Goal: Find contact information: Find contact information

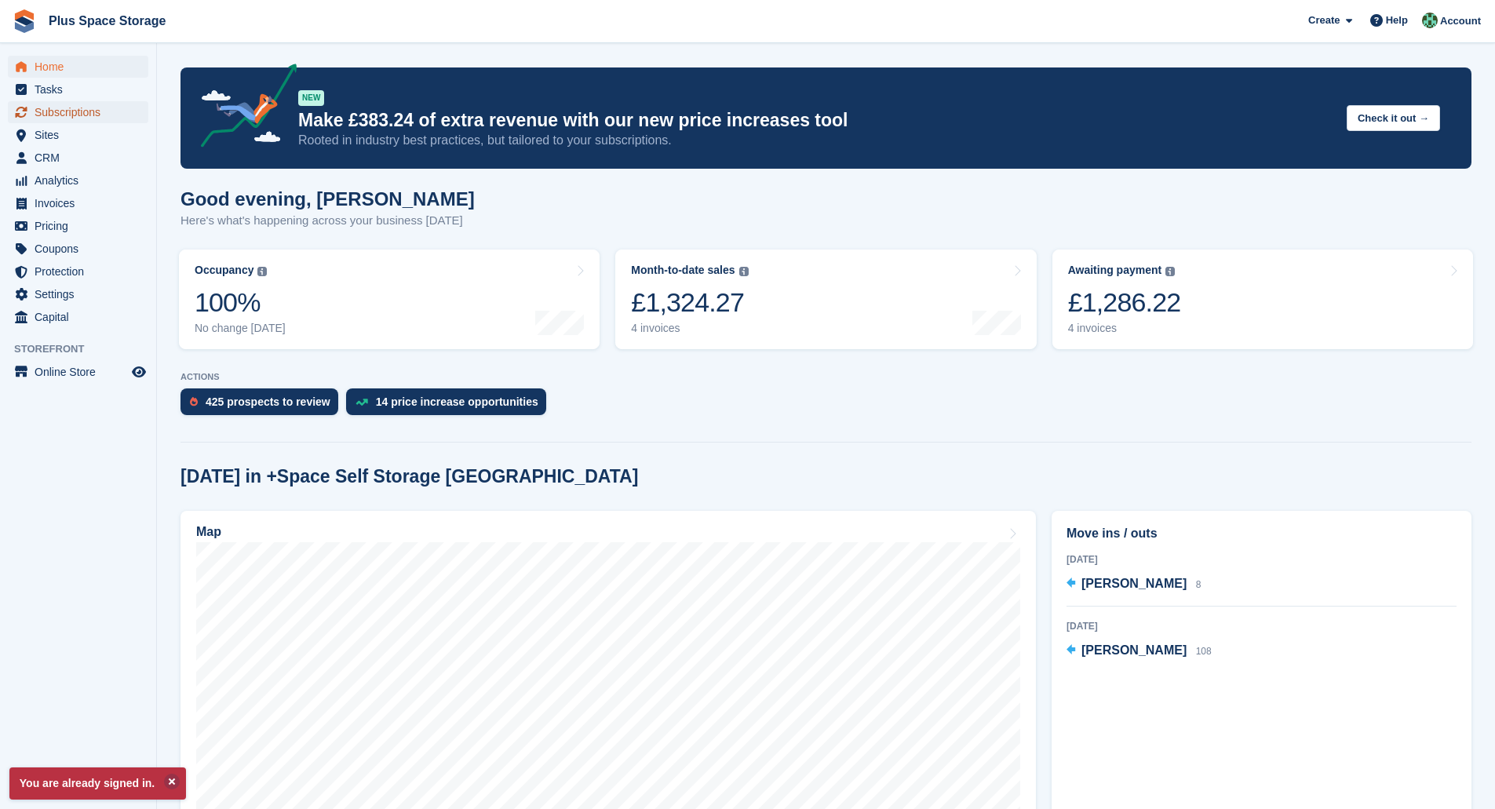
click at [81, 112] on span "Subscriptions" at bounding box center [82, 112] width 94 height 22
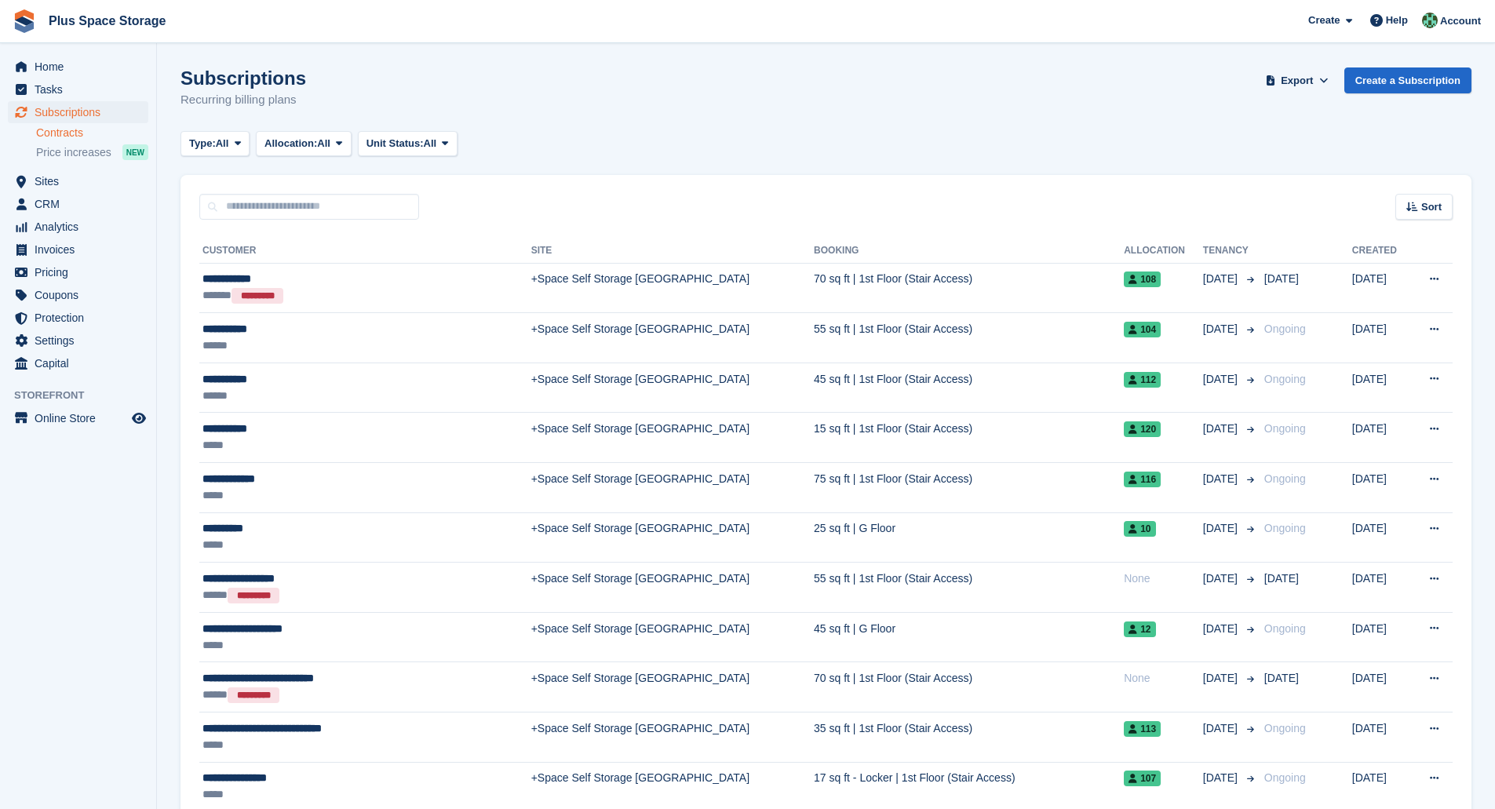
click at [74, 133] on link "Contracts" at bounding box center [92, 133] width 112 height 15
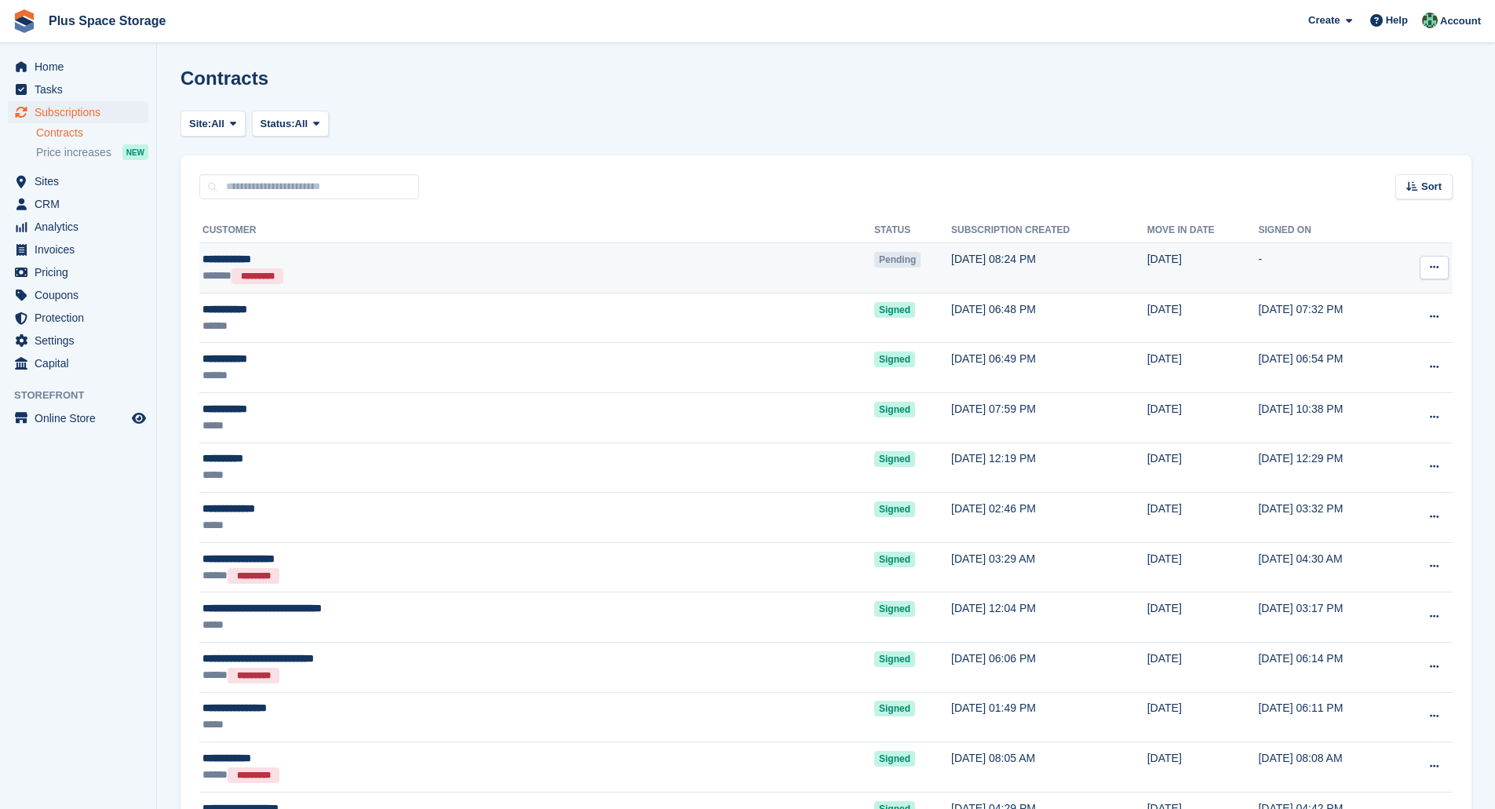
click at [1421, 265] on button at bounding box center [1434, 268] width 29 height 24
click at [1393, 321] on p "View subscription" at bounding box center [1373, 318] width 137 height 20
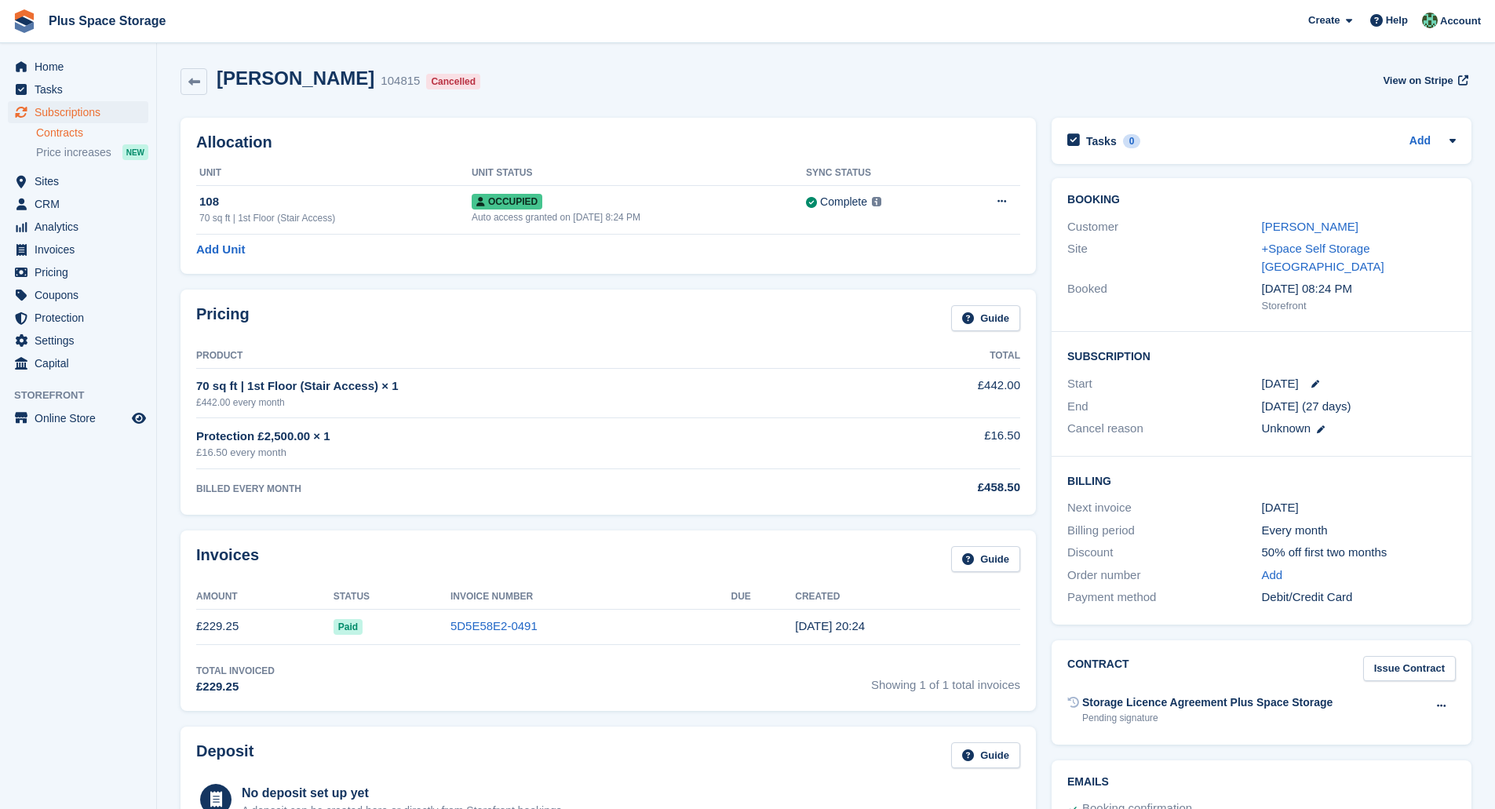
click at [75, 127] on link "Contracts" at bounding box center [92, 133] width 112 height 15
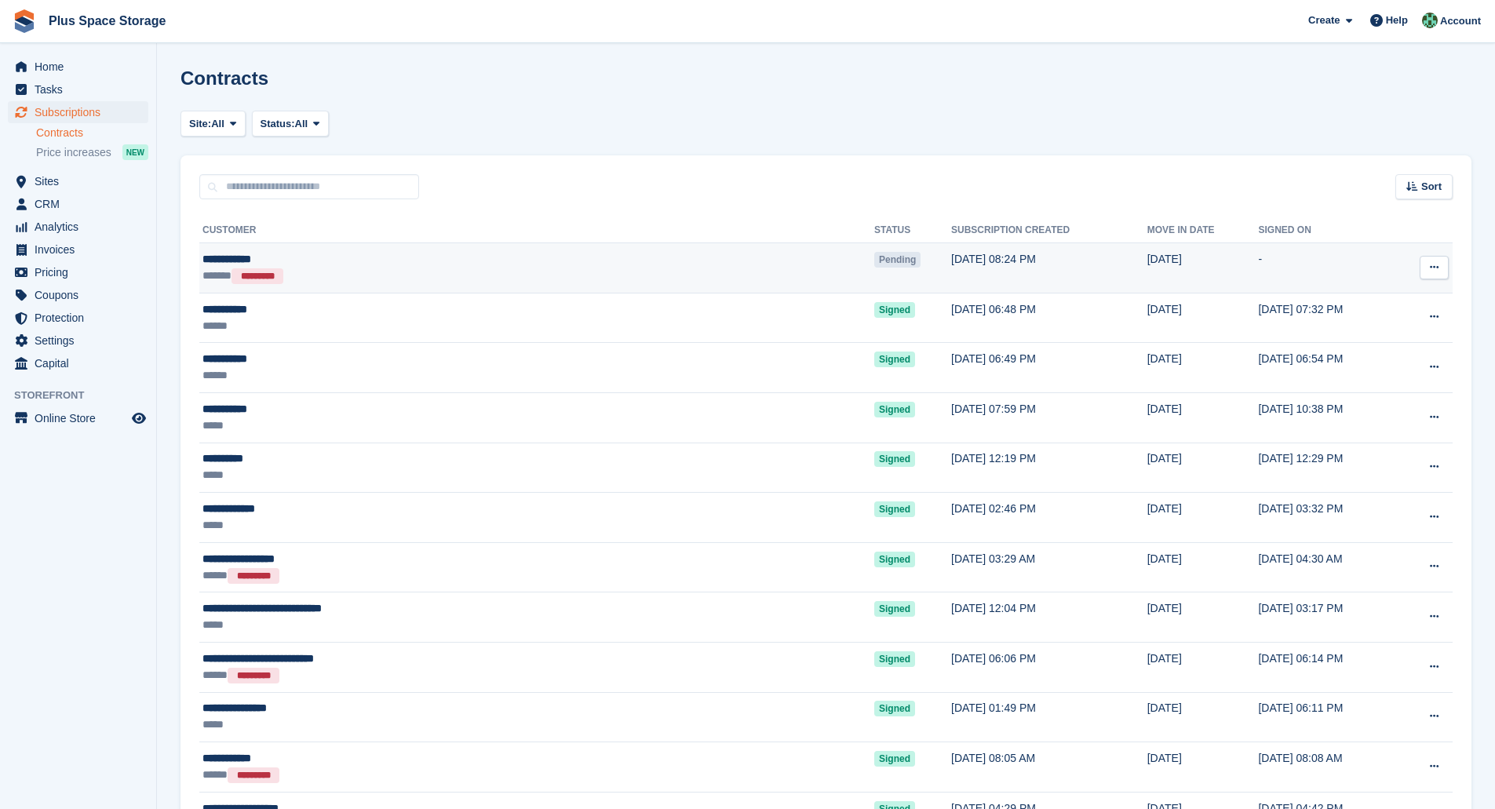
click at [419, 257] on div "**********" at bounding box center [404, 259] width 405 height 16
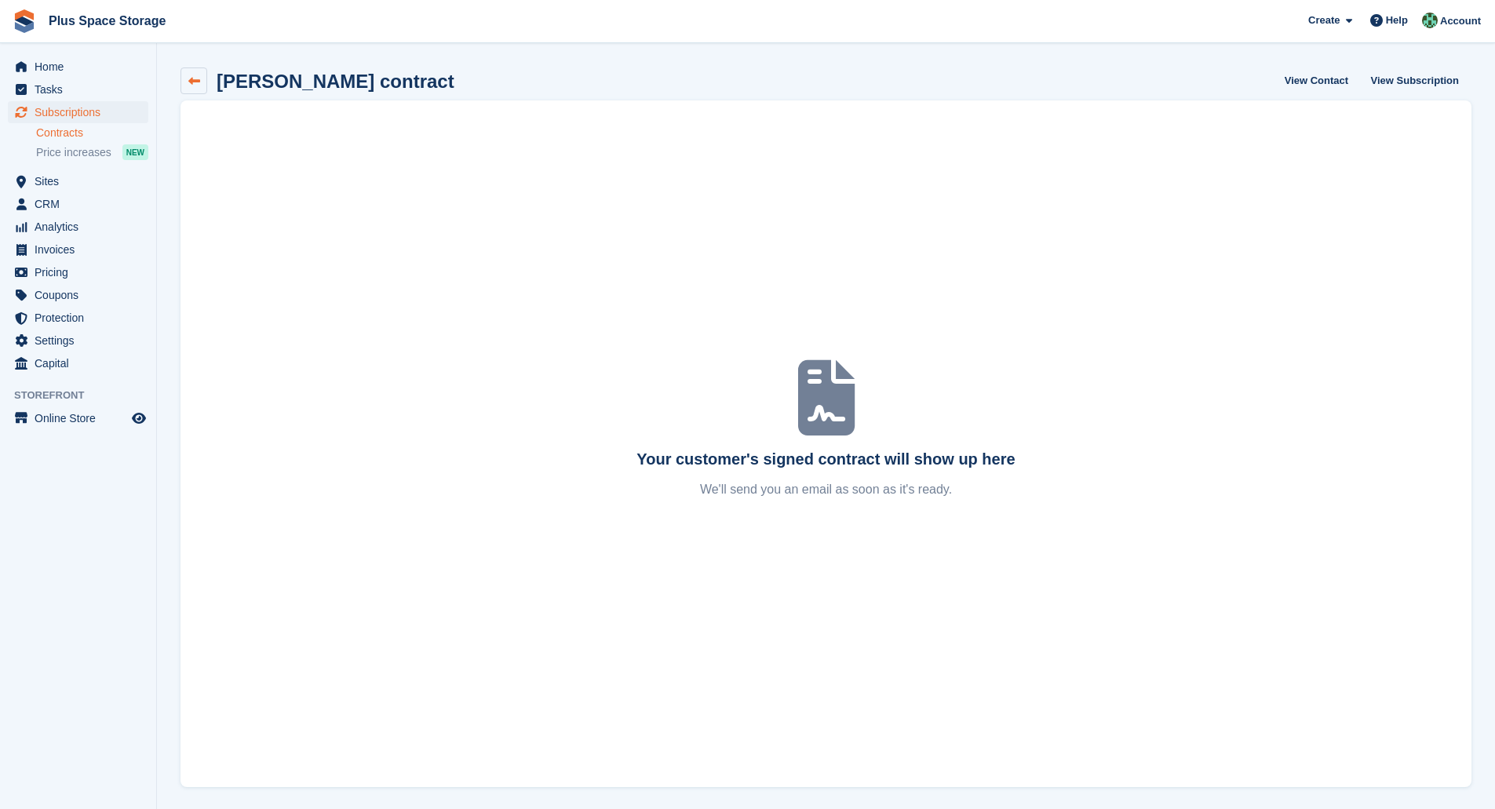
click at [181, 76] on link at bounding box center [193, 80] width 27 height 27
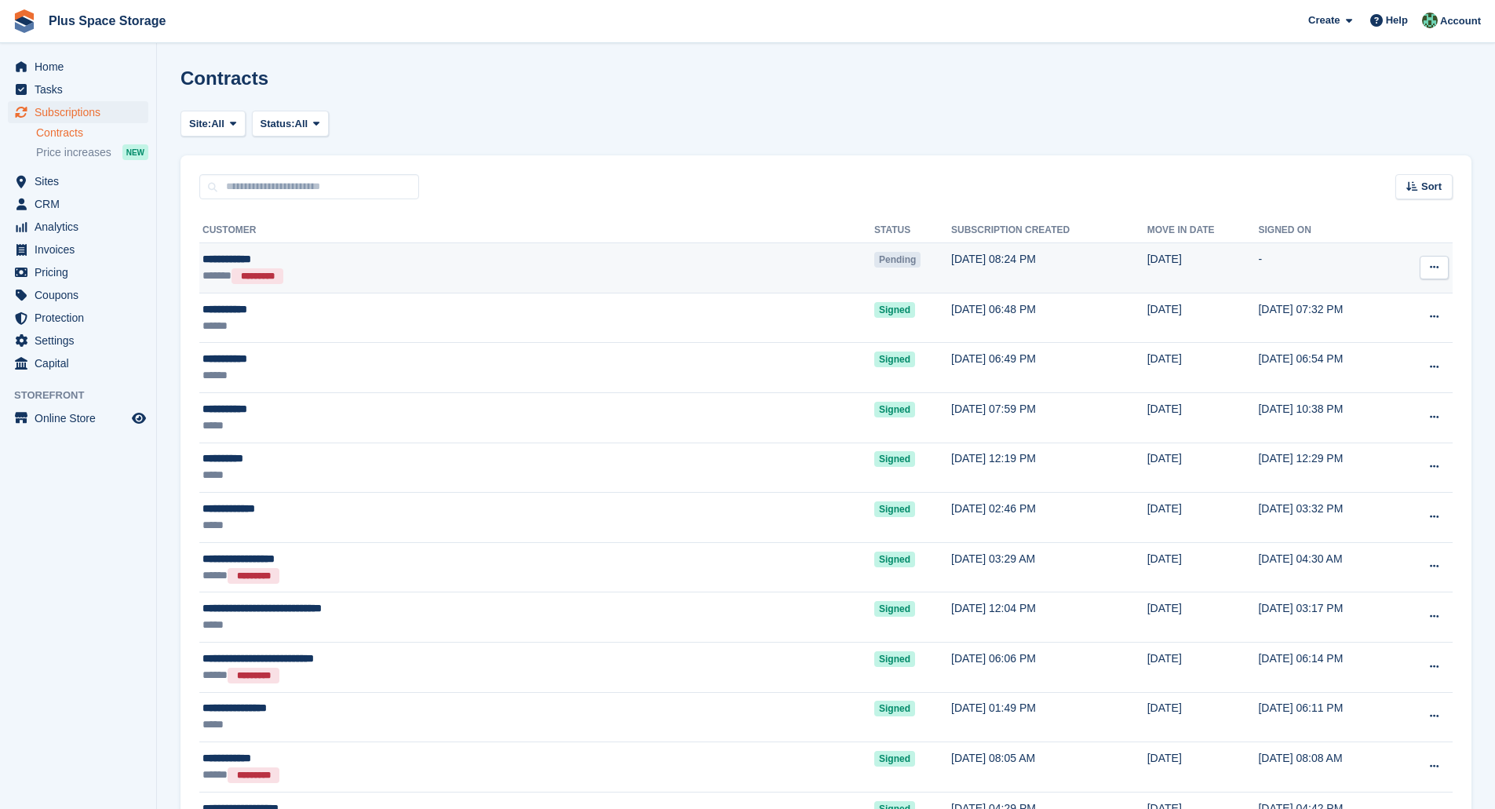
click at [1429, 279] on button at bounding box center [1434, 268] width 29 height 24
click at [1359, 291] on p "View contact" at bounding box center [1373, 298] width 137 height 20
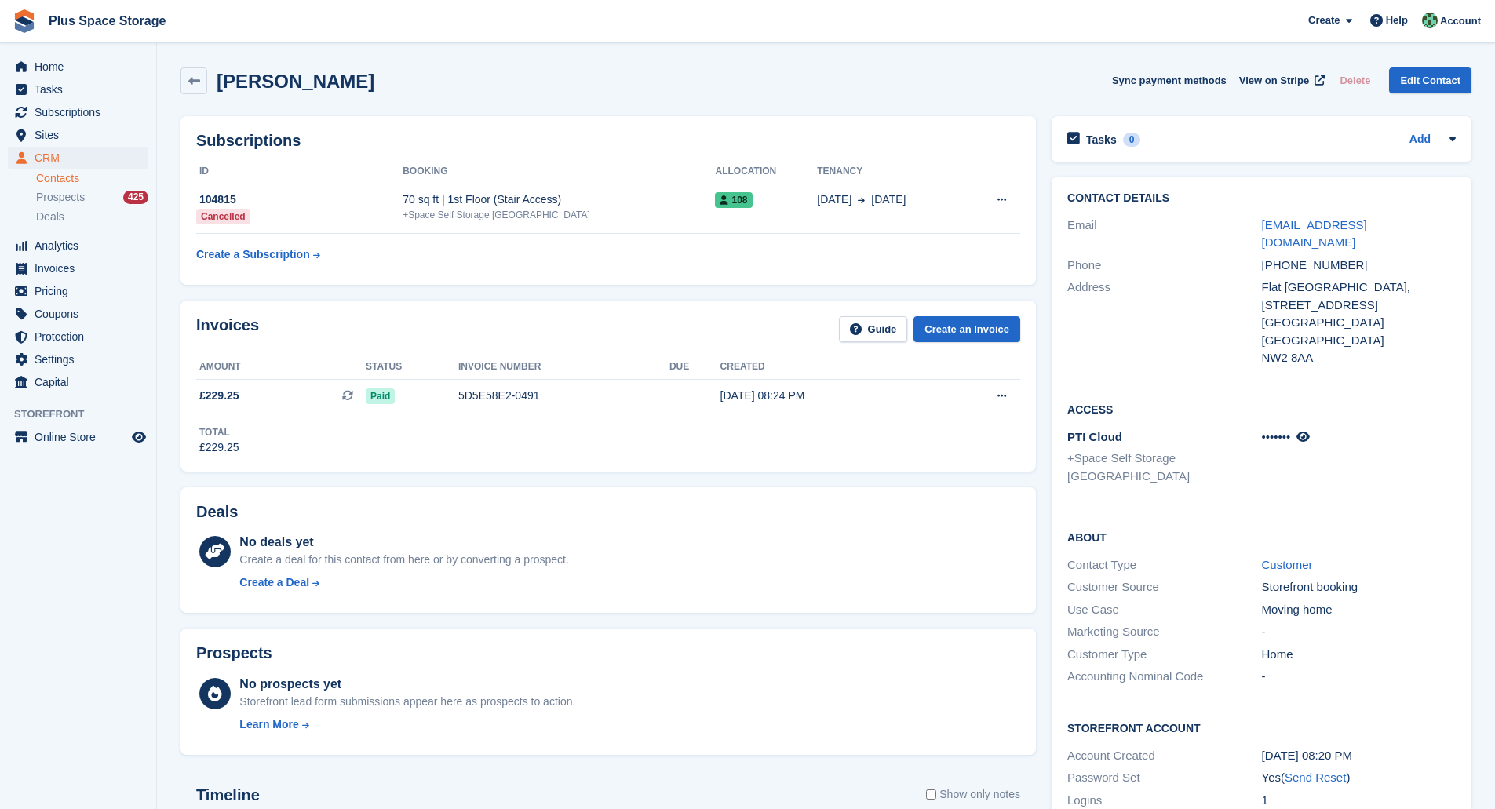
scroll to position [425, 0]
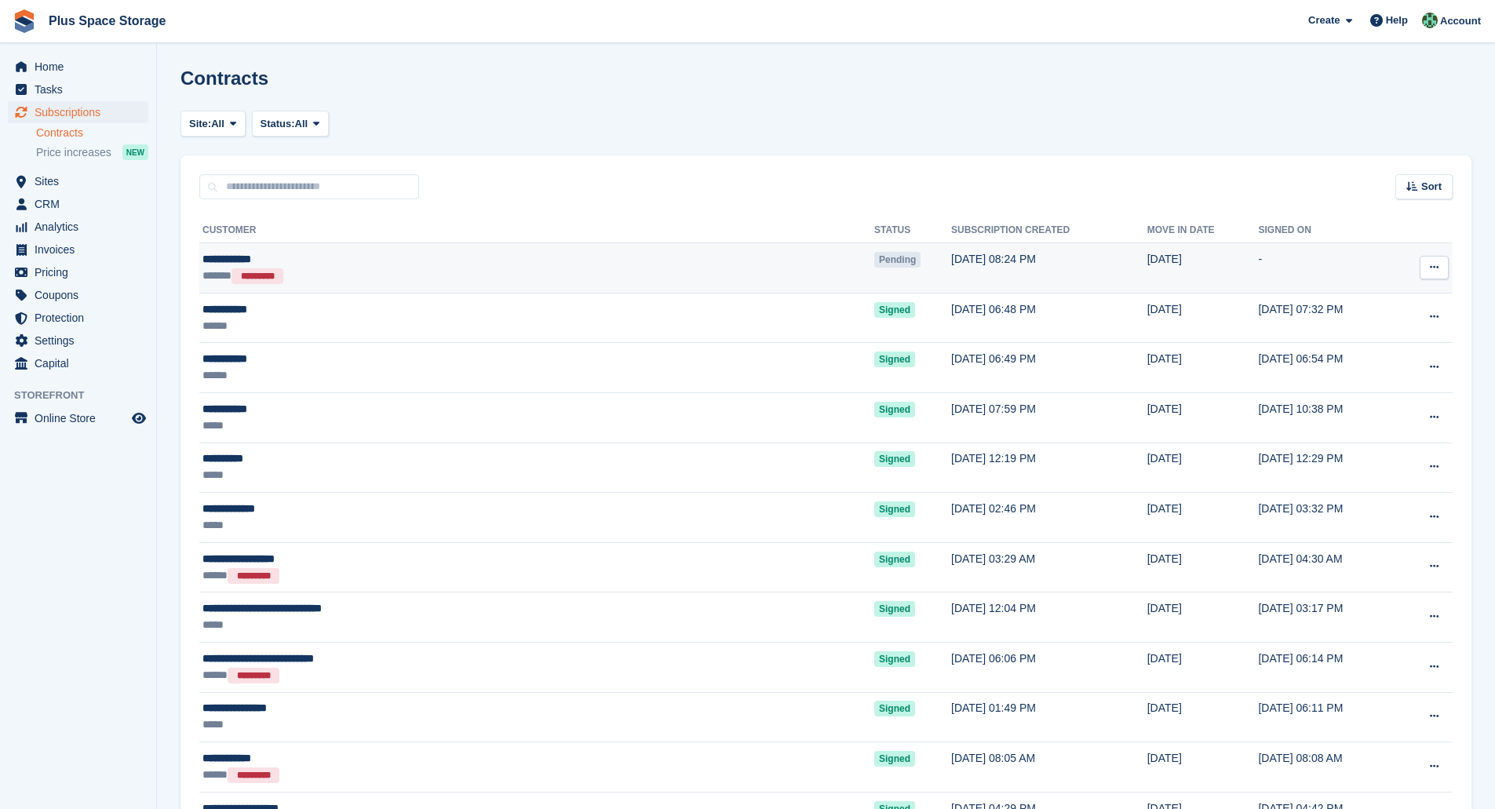
click at [1431, 264] on icon at bounding box center [1434, 267] width 9 height 10
click at [1364, 354] on p "Send contract" at bounding box center [1373, 359] width 137 height 20
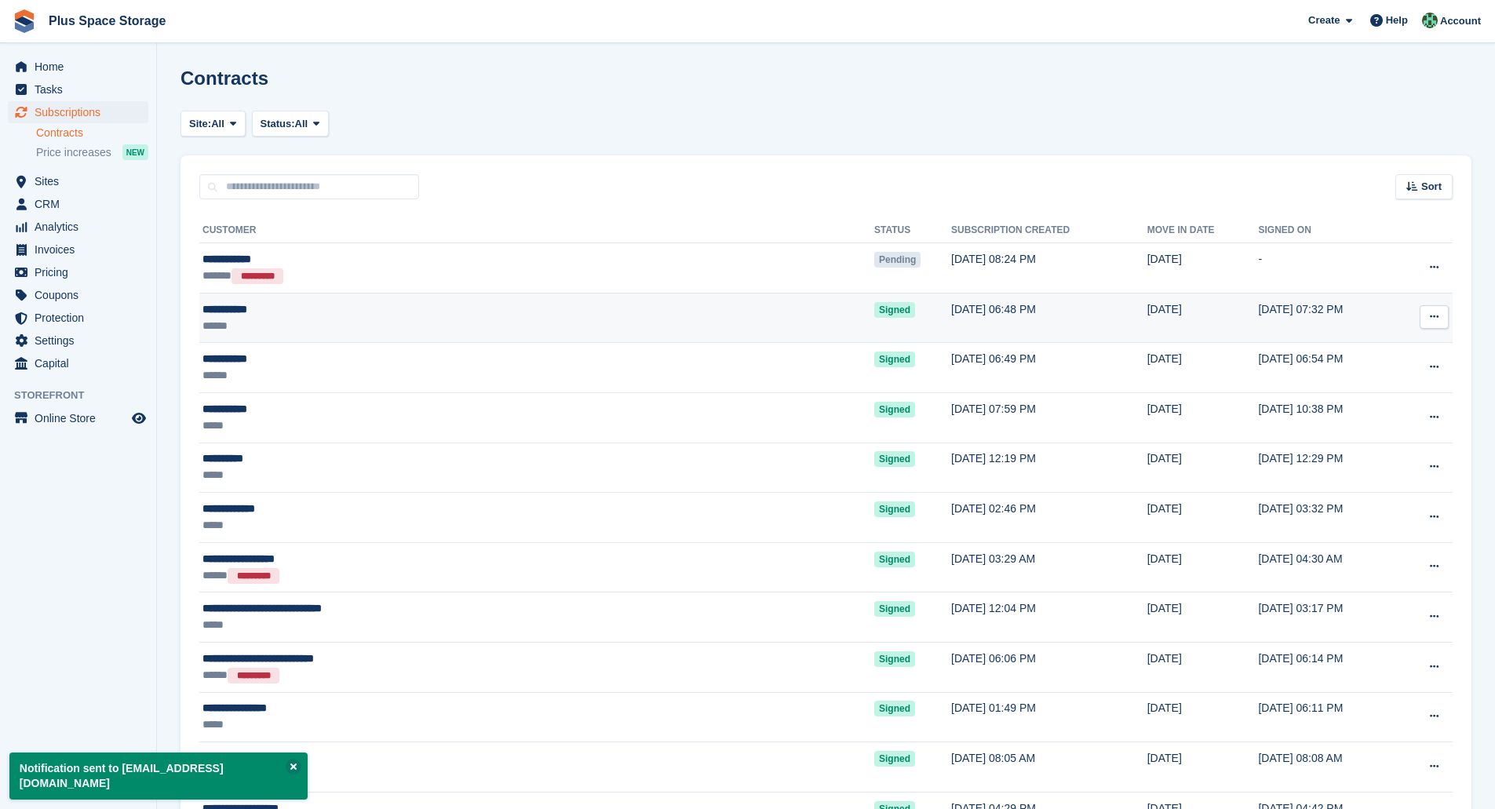
click at [1446, 322] on button at bounding box center [1434, 317] width 29 height 24
click at [1373, 383] on p "Download contract" at bounding box center [1373, 388] width 137 height 20
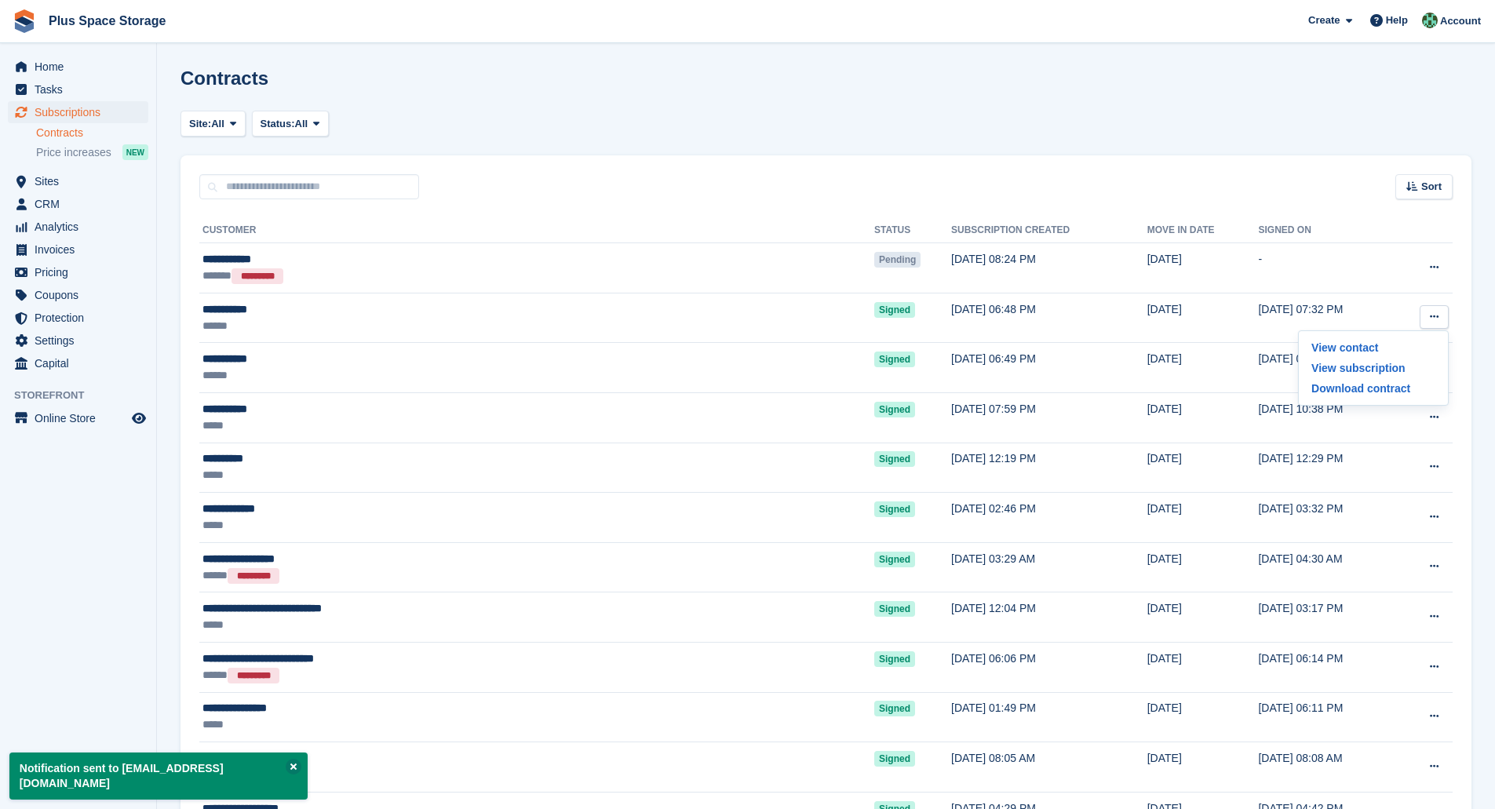
click at [1468, 377] on div "**********" at bounding box center [825, 626] width 1291 height 855
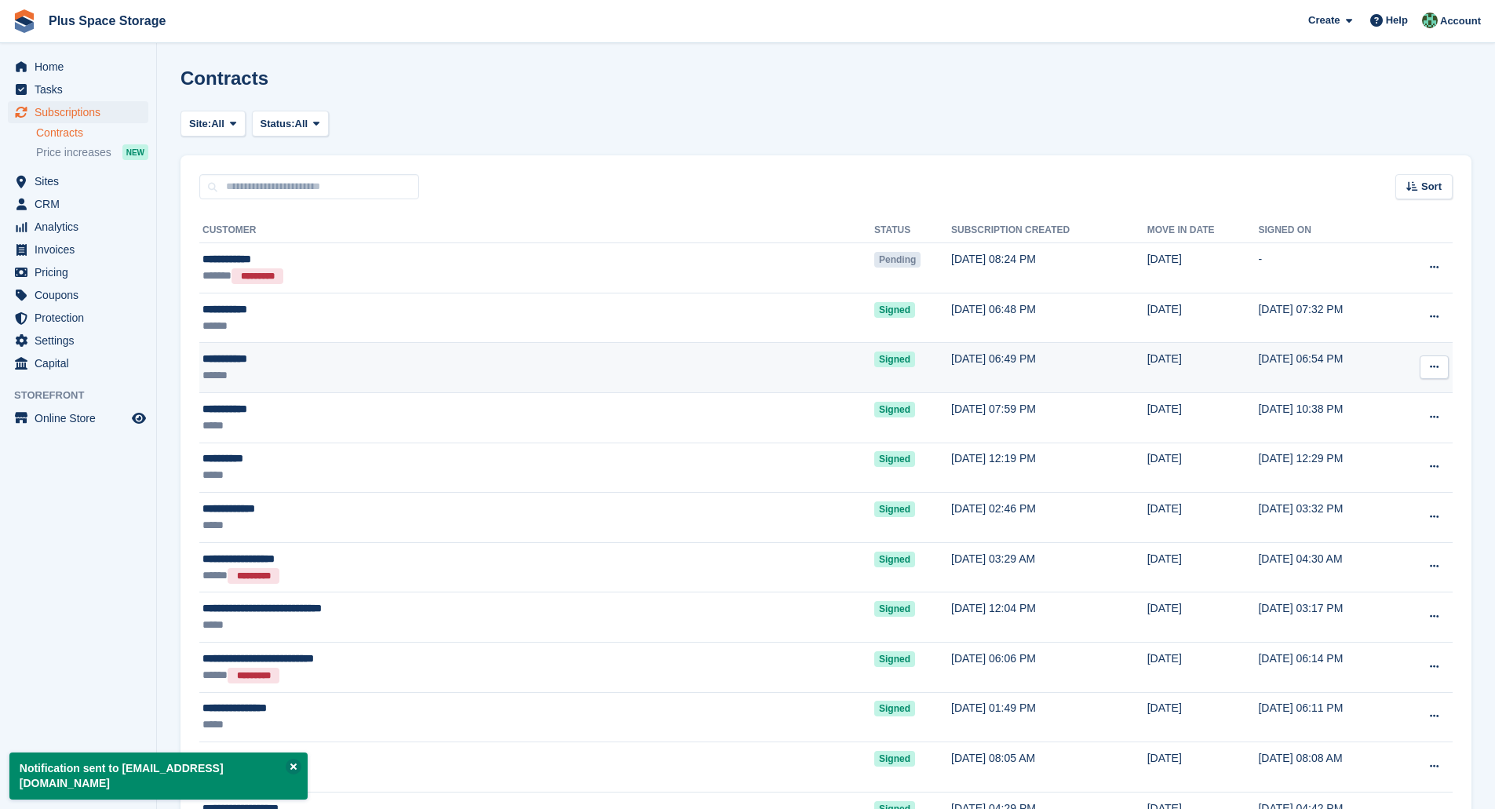
click at [1437, 366] on icon at bounding box center [1434, 367] width 9 height 10
click at [1376, 432] on p "Download contract" at bounding box center [1373, 438] width 137 height 20
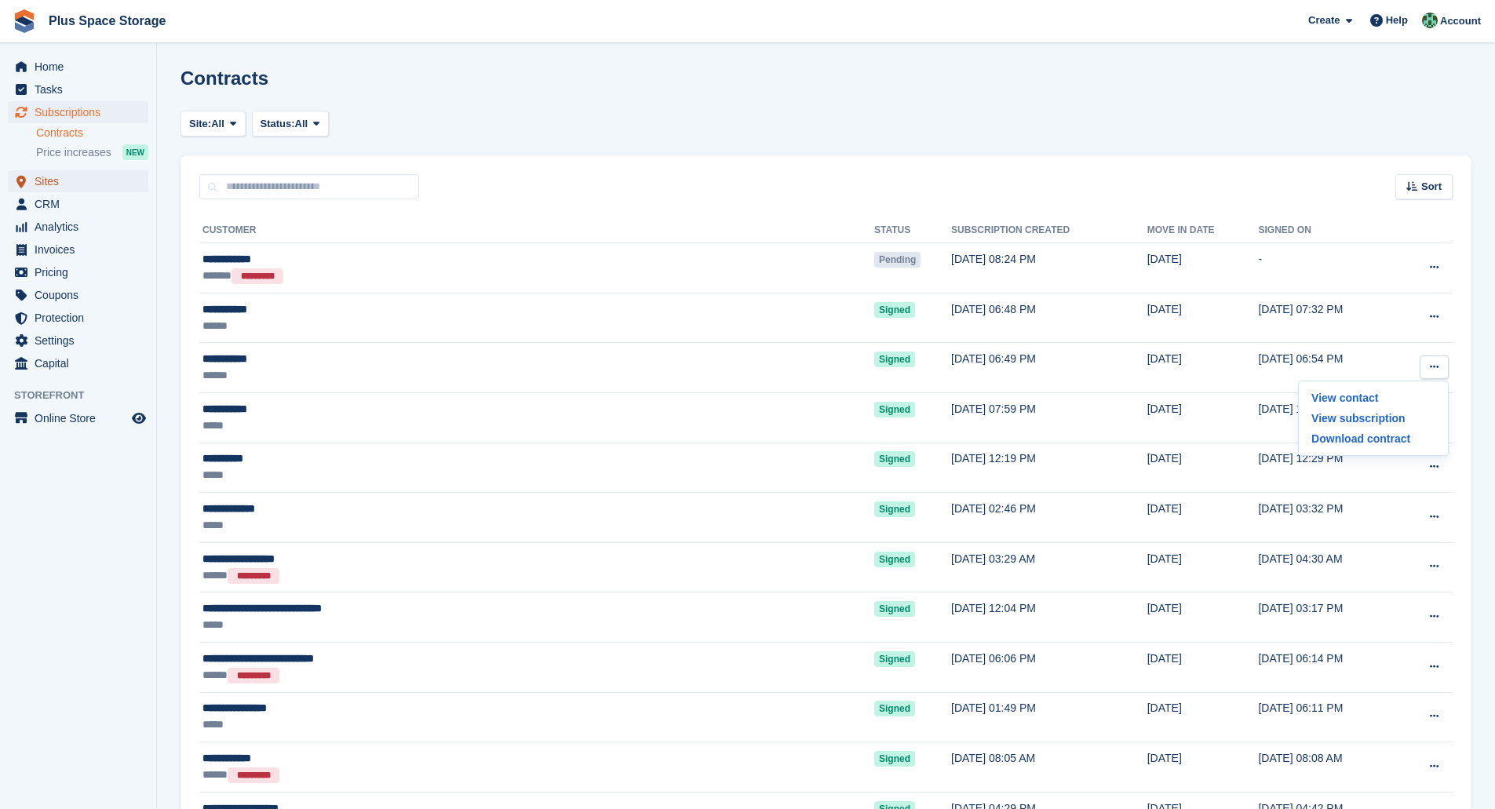
click at [77, 185] on span "Sites" at bounding box center [82, 181] width 94 height 22
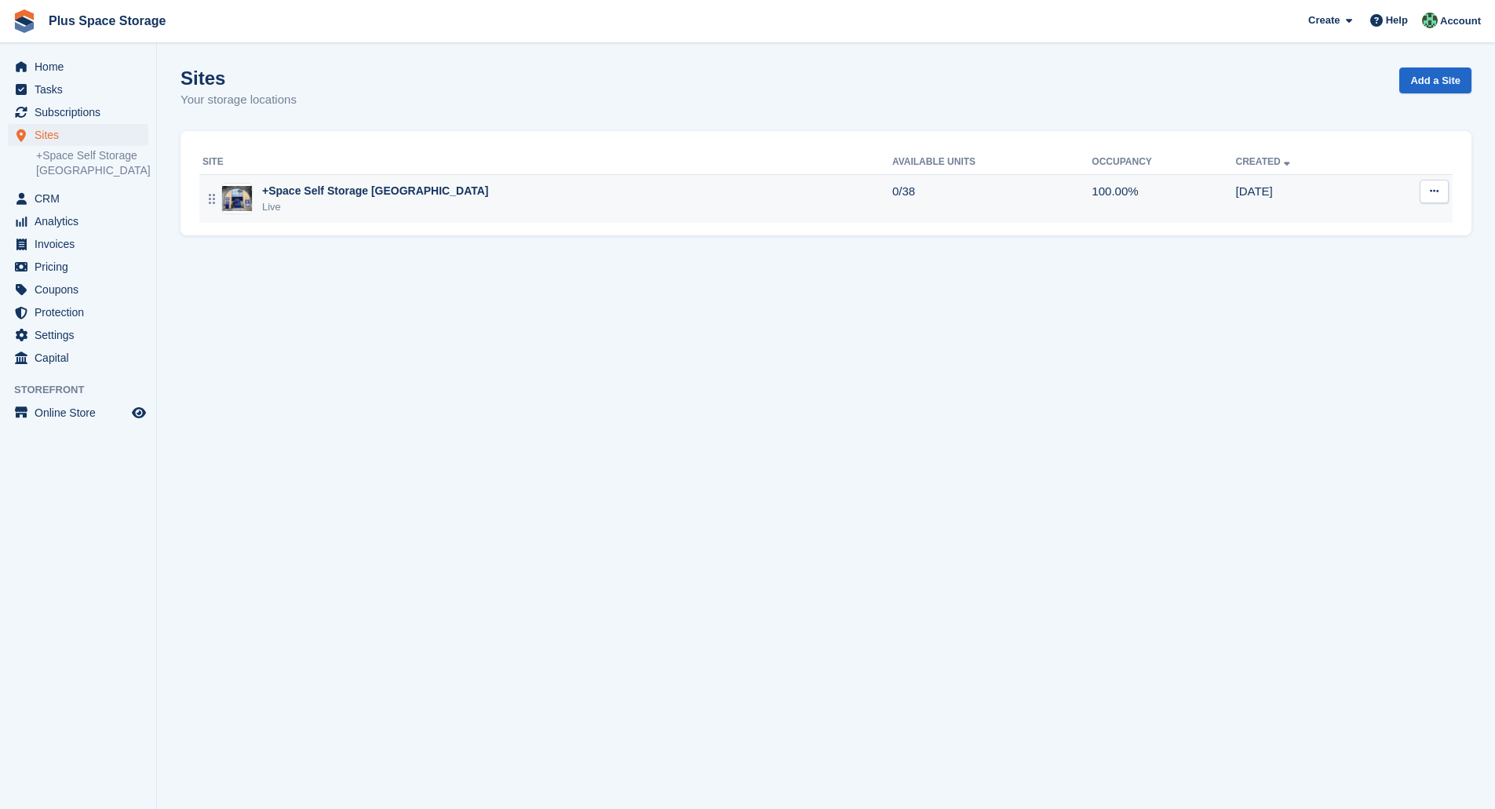
click at [313, 210] on div "Live" at bounding box center [375, 207] width 226 height 16
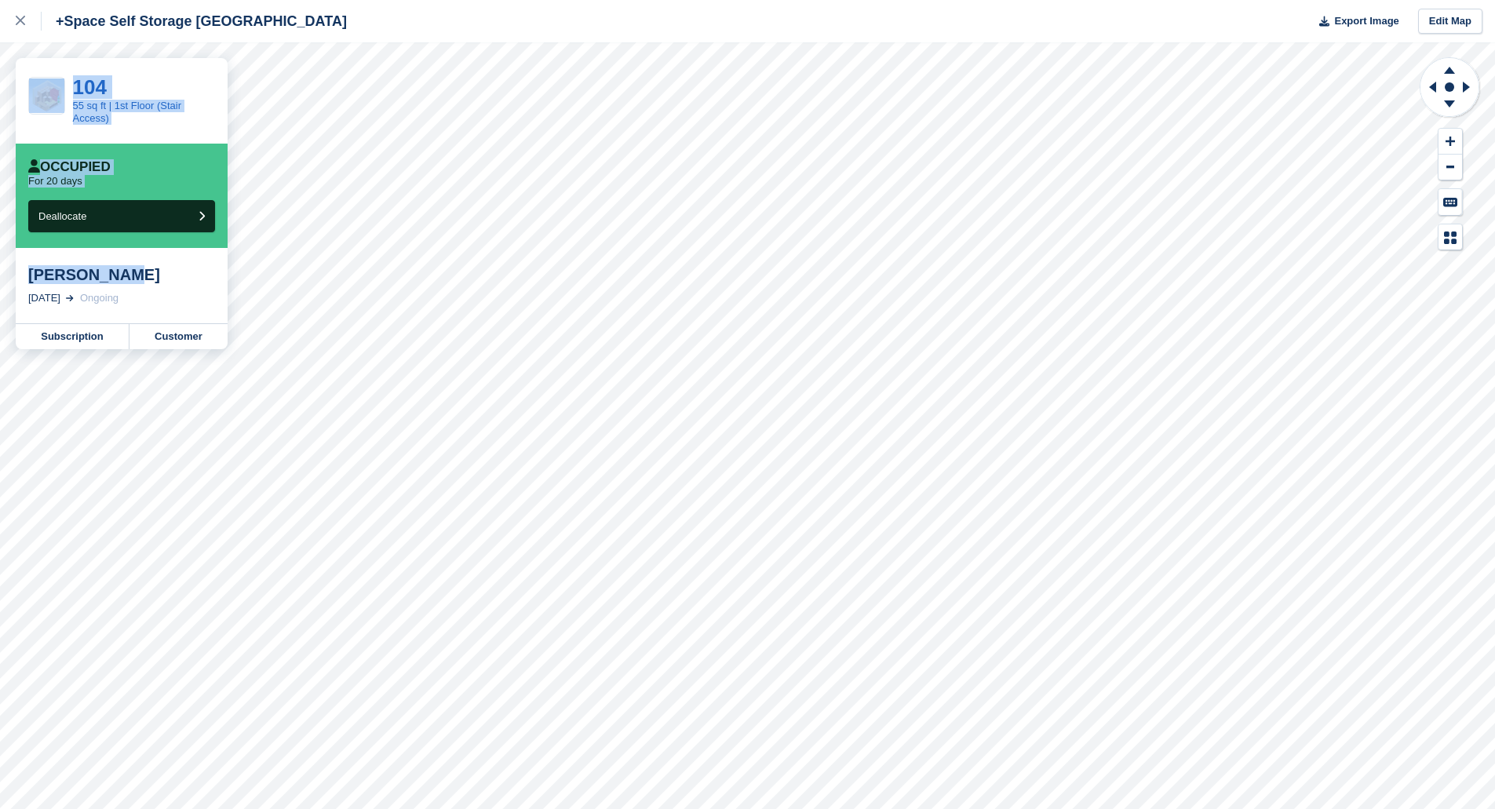
click at [14, 284] on div "+Space Self Storage Southwark Export Image Edit Map 104 55 sq ft | 1st Floor (S…" at bounding box center [747, 404] width 1495 height 809
click at [90, 291] on div "[PERSON_NAME] [DATE] Ongoing" at bounding box center [122, 285] width 212 height 75
drag, startPoint x: 122, startPoint y: 279, endPoint x: 28, endPoint y: 278, distance: 94.2
click at [28, 278] on div "[PERSON_NAME]" at bounding box center [121, 274] width 187 height 19
copy div "[PERSON_NAME]"
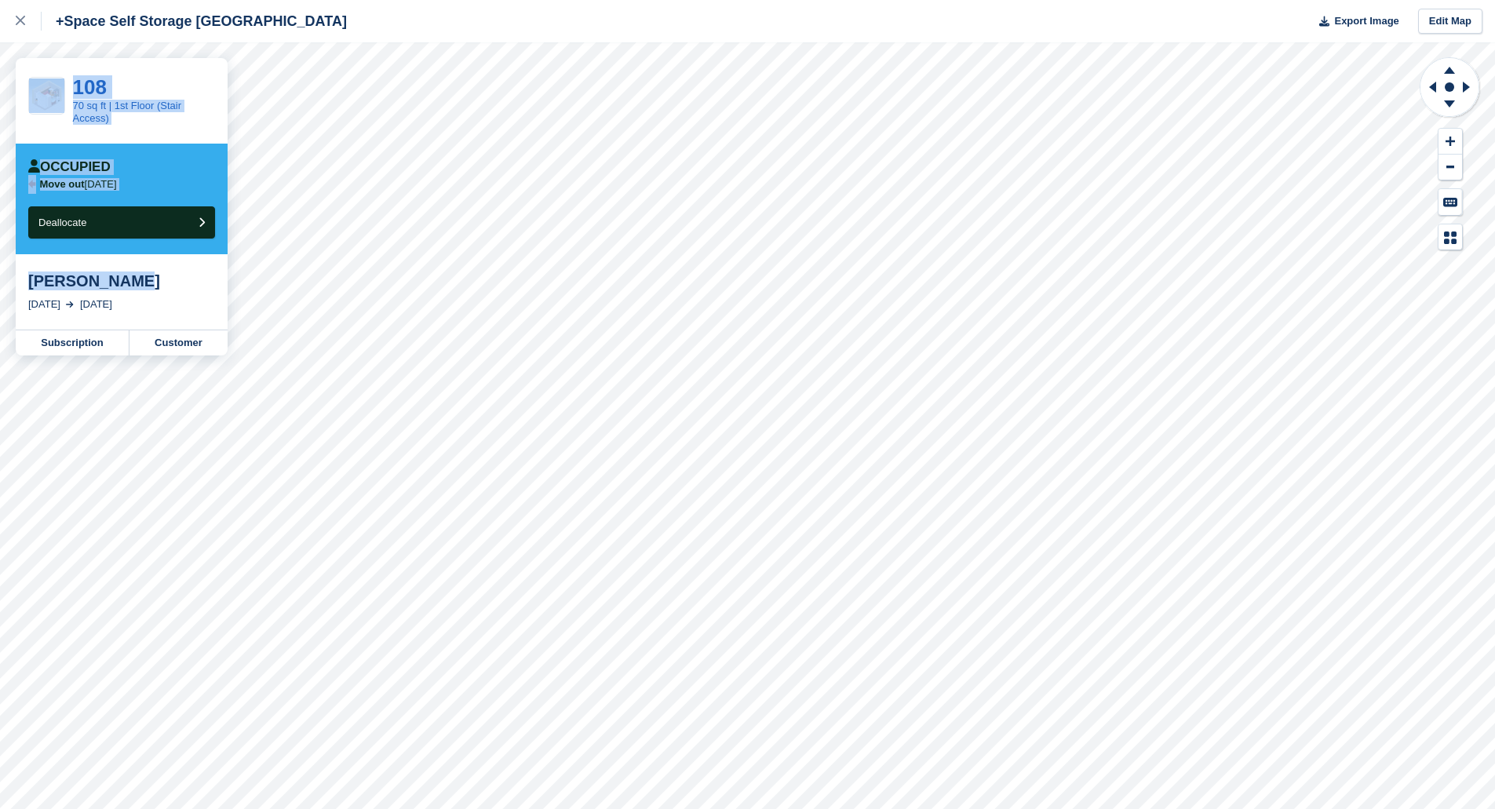
click at [0, 287] on div "+Space Self Storage Southwark Export Image Edit Map 108 70 sq ft | 1st Floor (S…" at bounding box center [747, 404] width 1495 height 809
click at [131, 261] on div "[PERSON_NAME] [DATE] [DATE]" at bounding box center [122, 291] width 212 height 75
drag, startPoint x: 136, startPoint y: 283, endPoint x: 27, endPoint y: 277, distance: 109.2
click at [27, 277] on div "[PERSON_NAME] [DATE] [DATE]" at bounding box center [122, 291] width 212 height 75
copy div "[PERSON_NAME]"
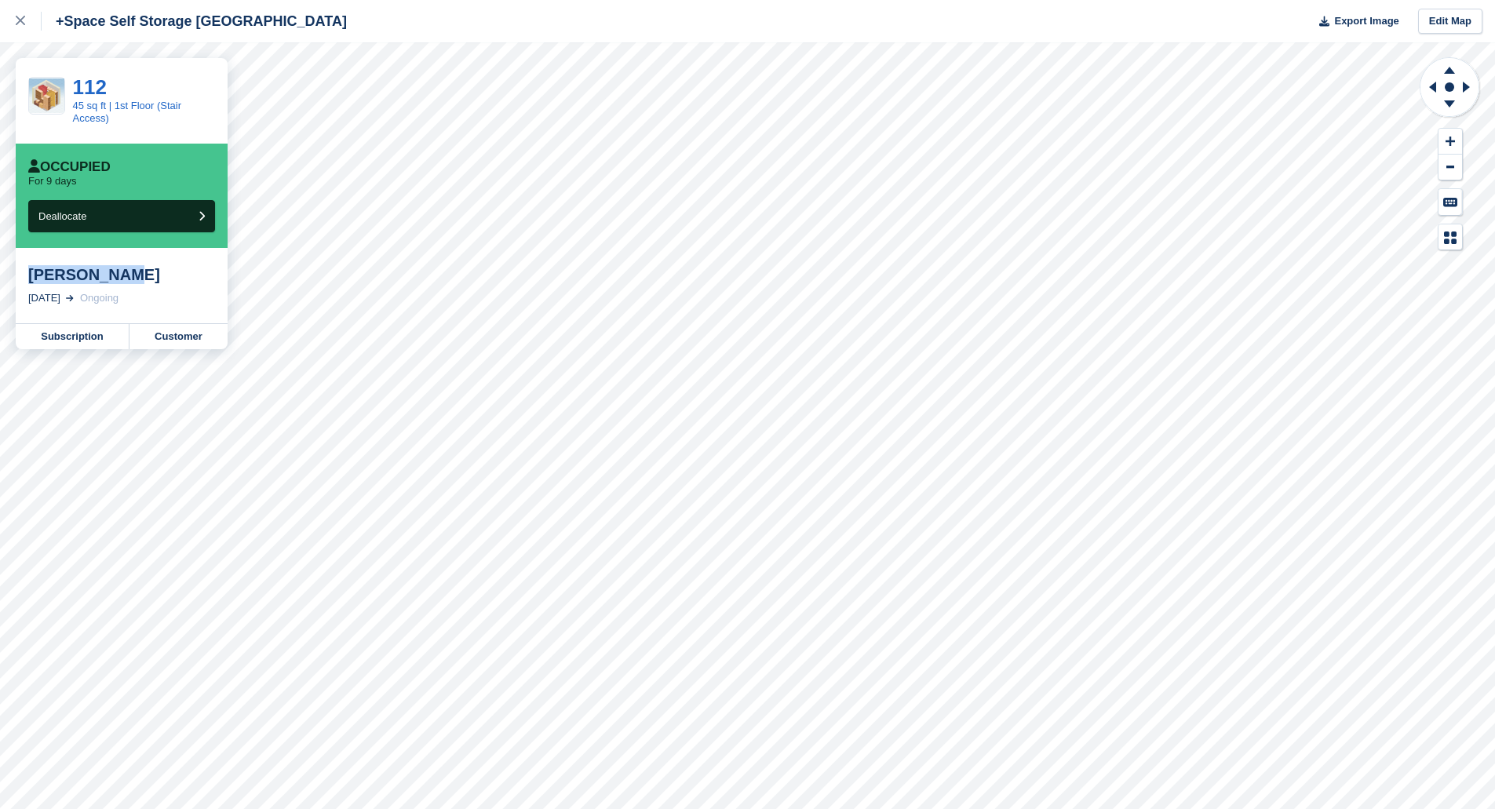
drag, startPoint x: 131, startPoint y: 279, endPoint x: 18, endPoint y: 284, distance: 113.1
click at [18, 284] on div "[PERSON_NAME] [DATE] Ongoing" at bounding box center [122, 285] width 212 height 75
copy div "[PERSON_NAME]"
